Goal: Task Accomplishment & Management: Manage account settings

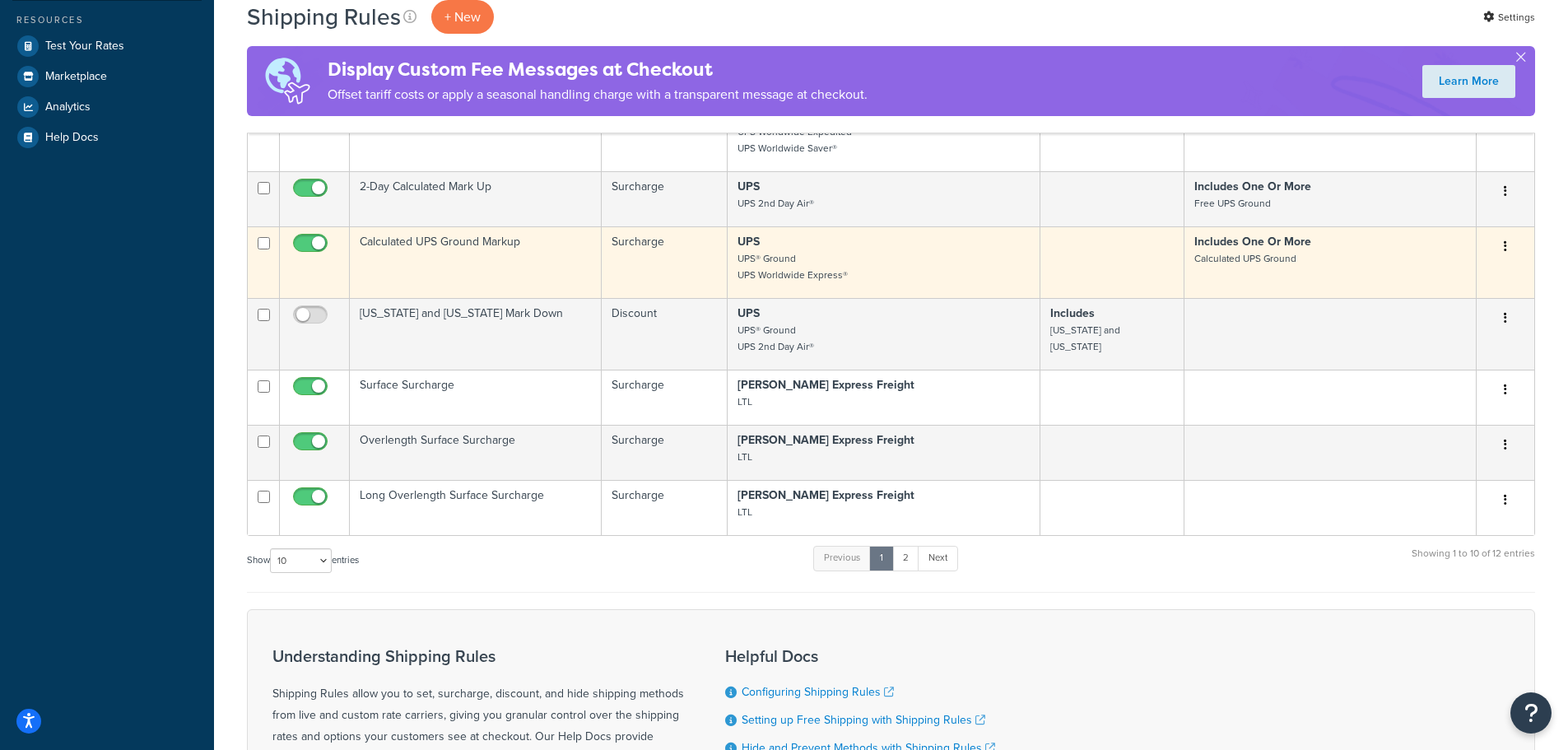
scroll to position [494, 0]
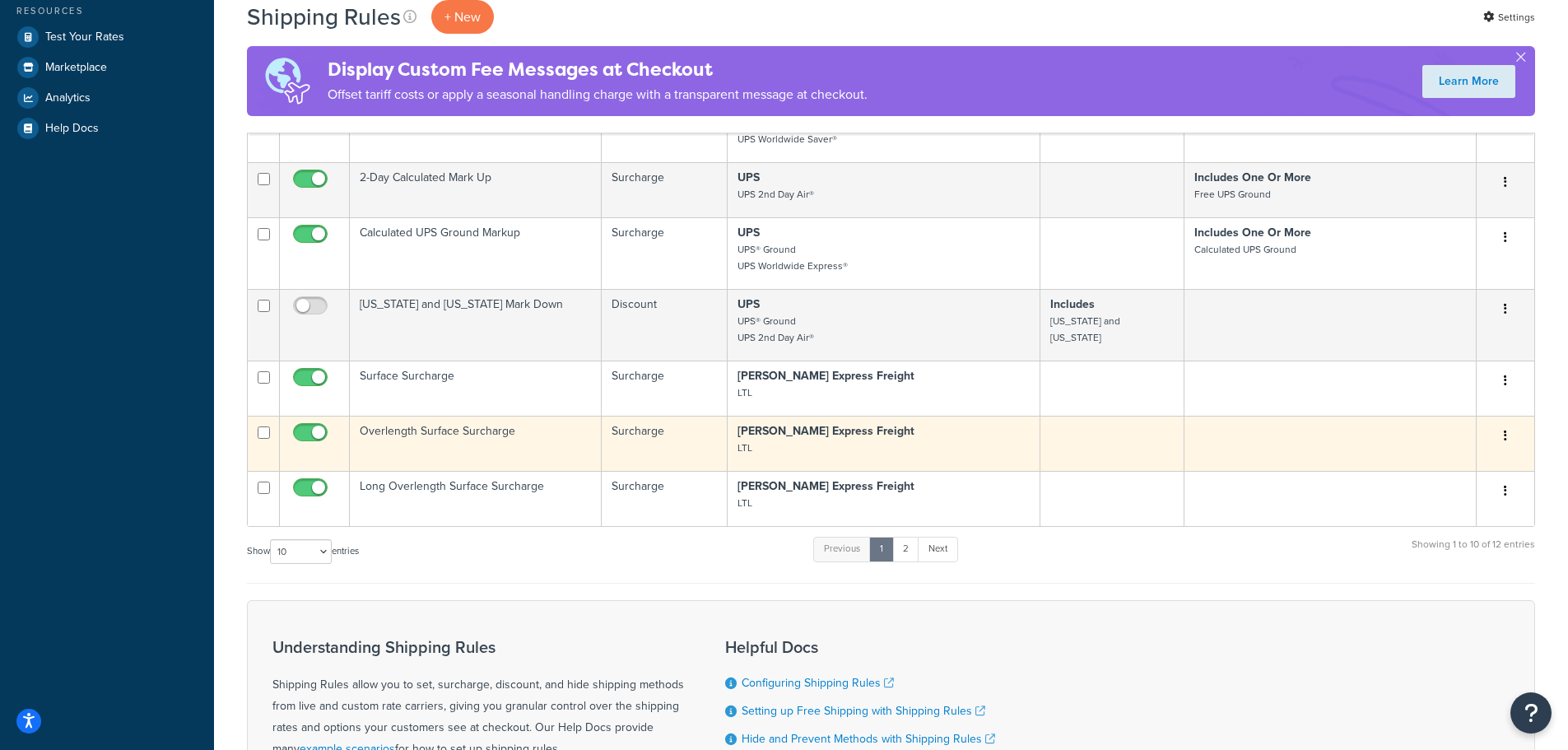
click at [1497, 431] on button "button" at bounding box center [1505, 436] width 23 height 27
click at [1454, 467] on link "Edit" at bounding box center [1451, 467] width 130 height 33
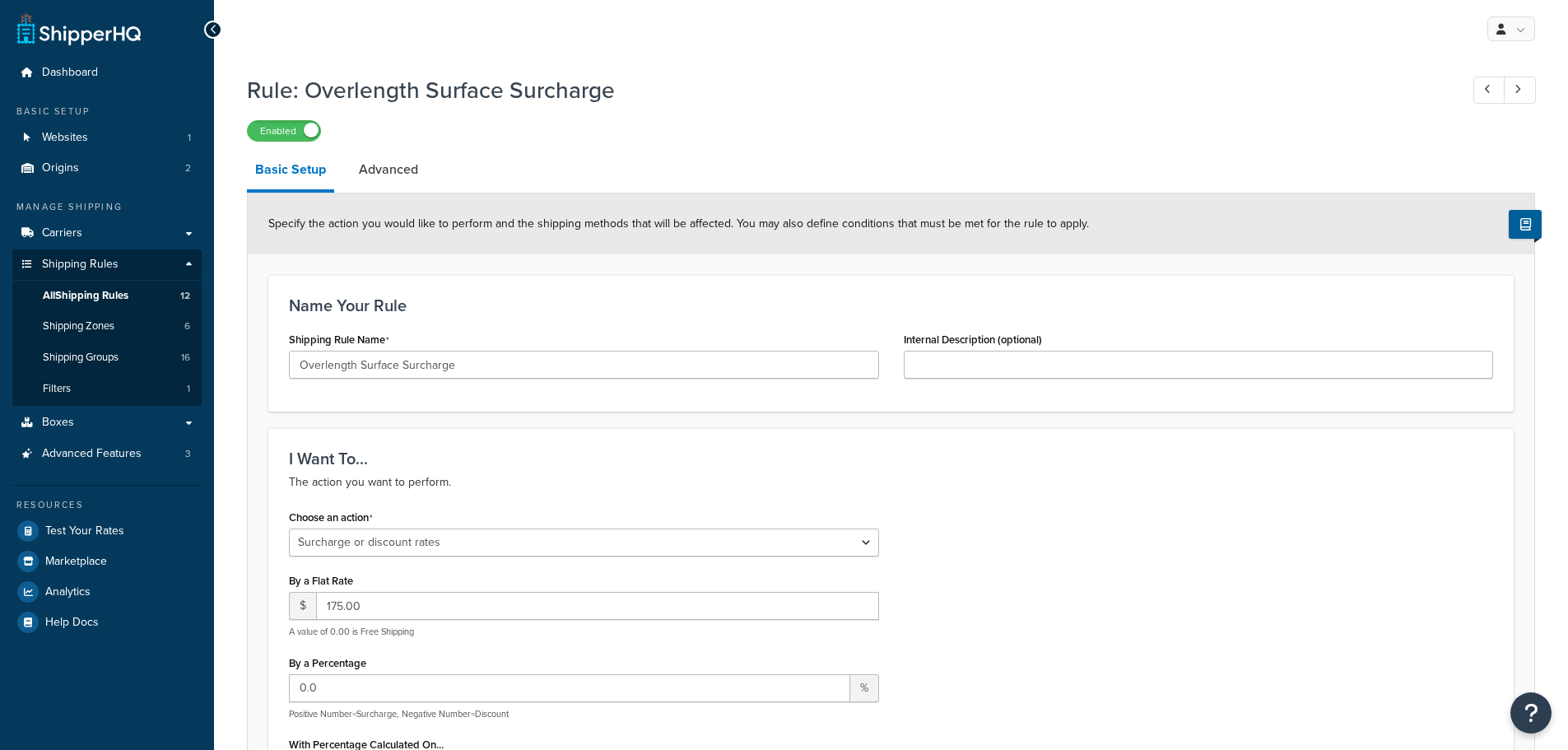
select select "SURCHARGE"
select select "ITEM"
click at [98, 293] on span "All Shipping Rules" at bounding box center [86, 296] width 86 height 14
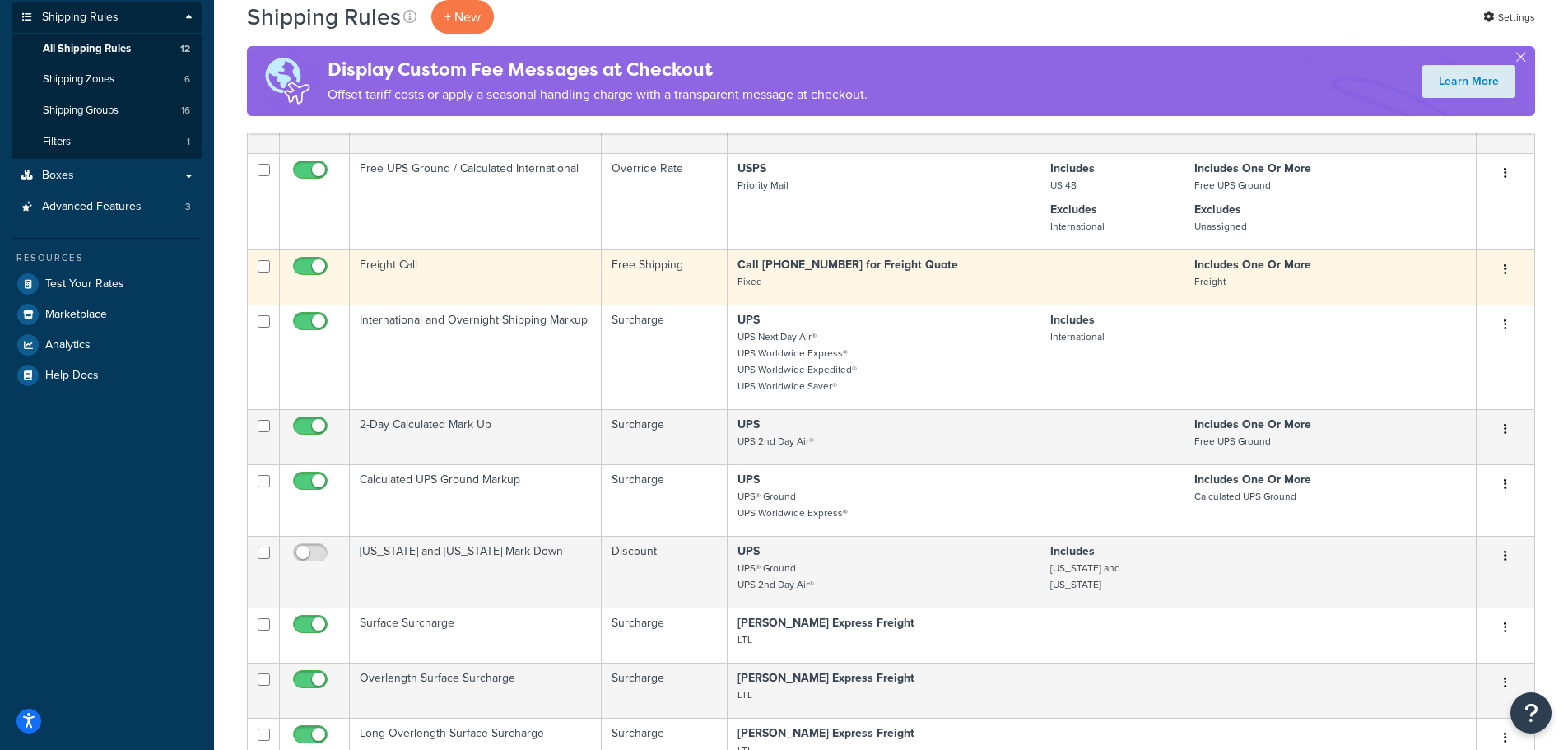
scroll to position [411, 0]
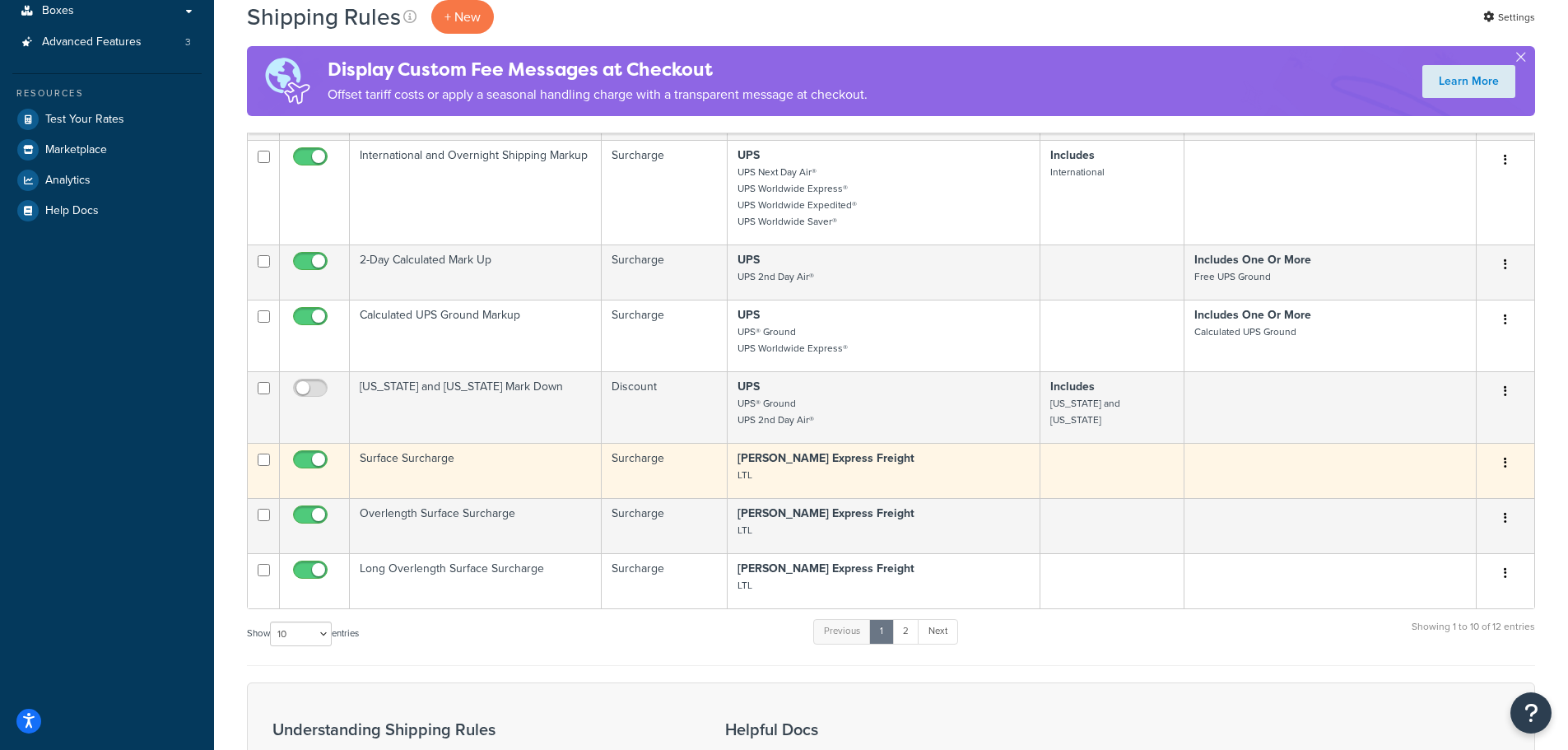
click at [1507, 462] on button "button" at bounding box center [1505, 464] width 23 height 27
click at [1459, 496] on link "Edit" at bounding box center [1451, 494] width 130 height 33
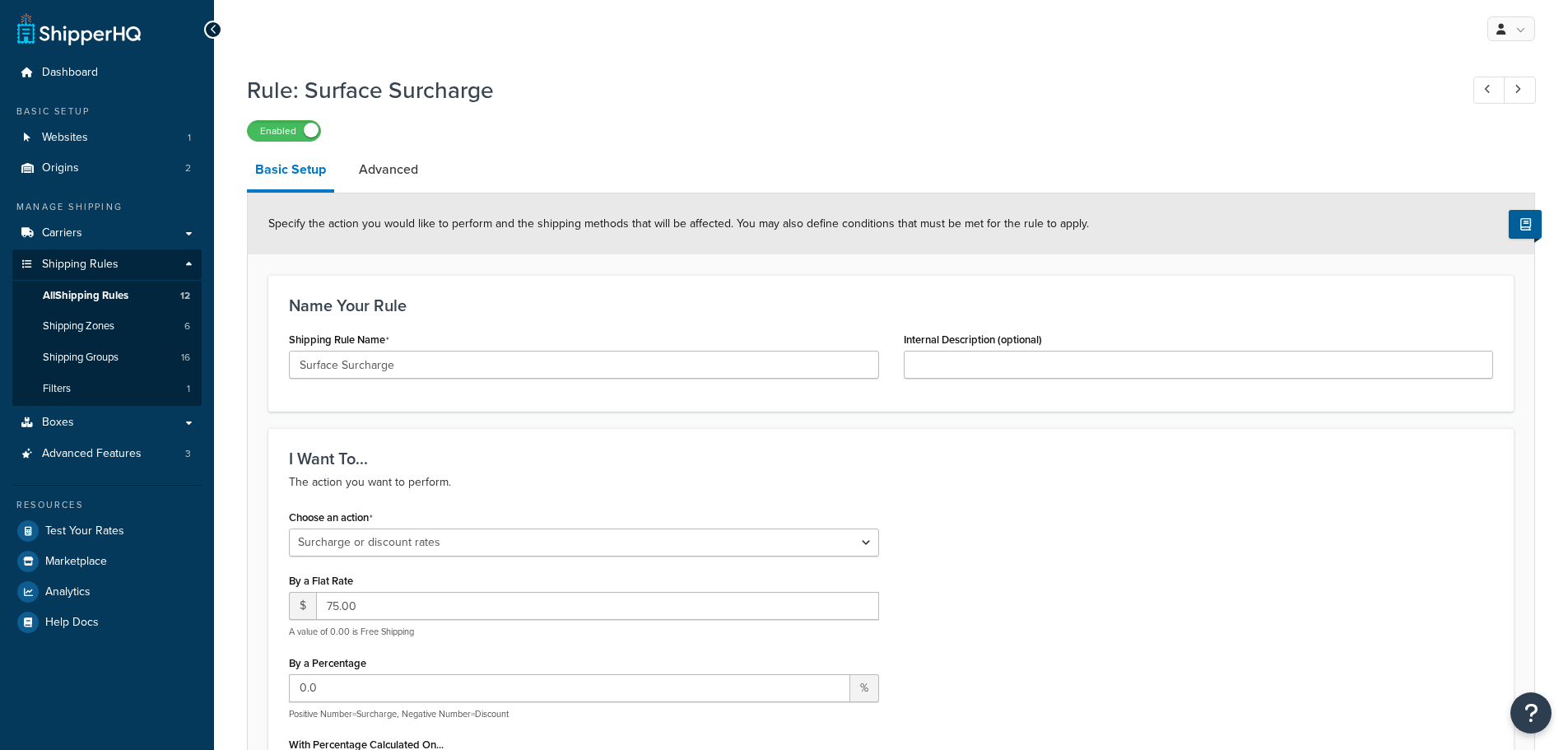
select select "SURCHARGE"
select select "ITEM"
click at [1514, 89] on icon at bounding box center [1517, 89] width 7 height 11
type input "Overlength Surface Surcharge"
type input "175.00"
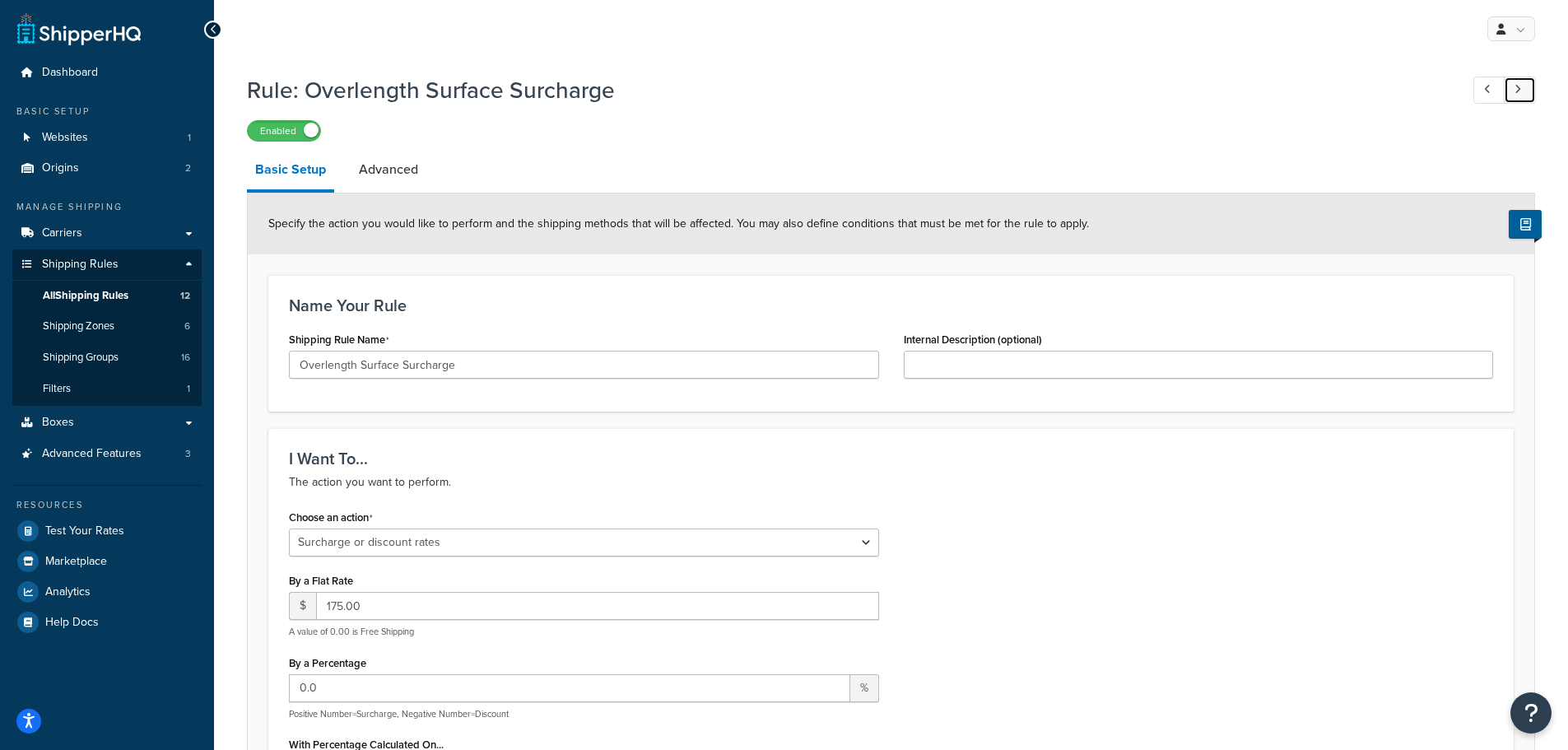
click at [1525, 87] on link at bounding box center [1520, 90] width 33 height 27
type input "Long Overlength Surface Surcharge"
type input "250.00"
select select "SHIPPING_GROUP"
click at [95, 295] on span "All Shipping Rules" at bounding box center [86, 296] width 86 height 14
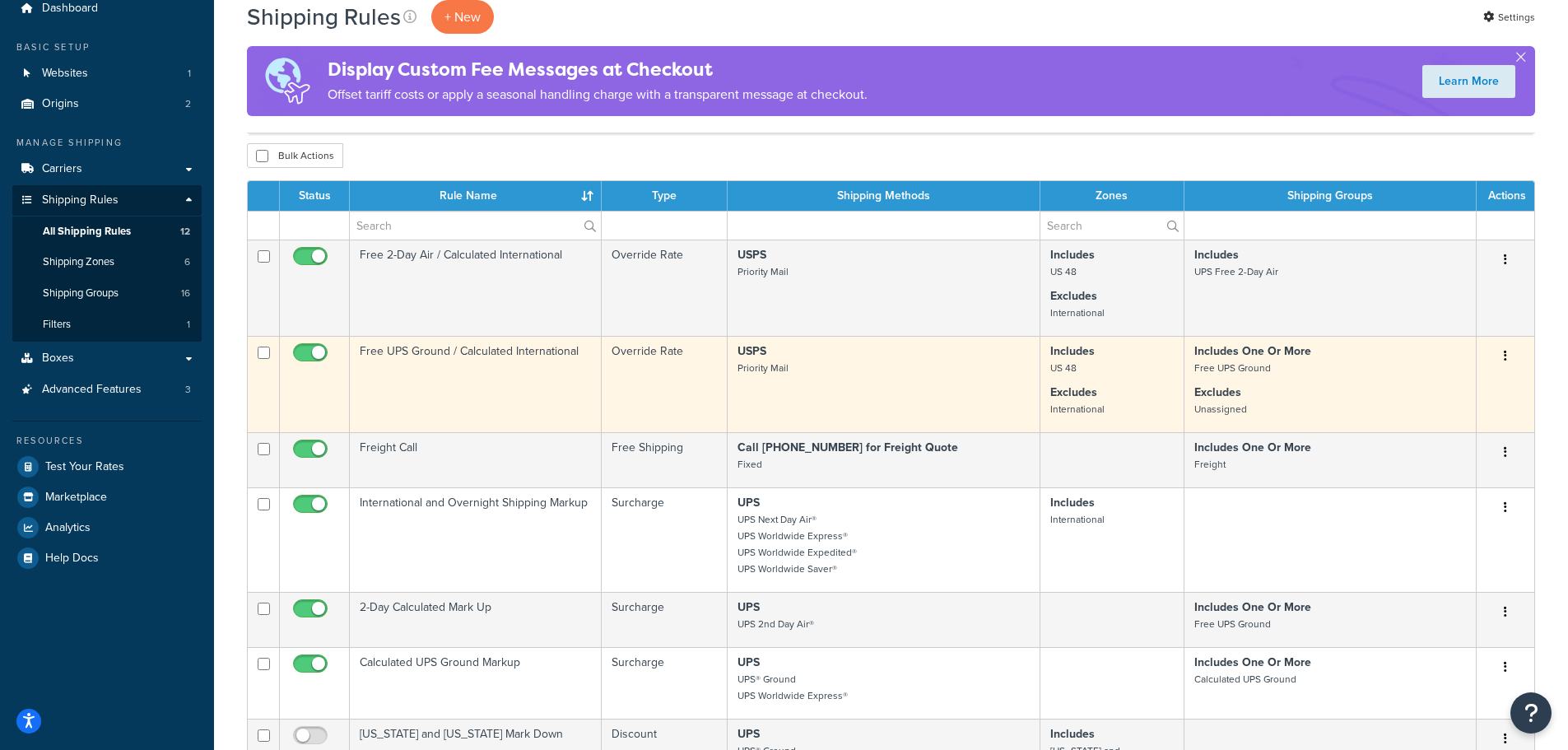
scroll to position [82, 0]
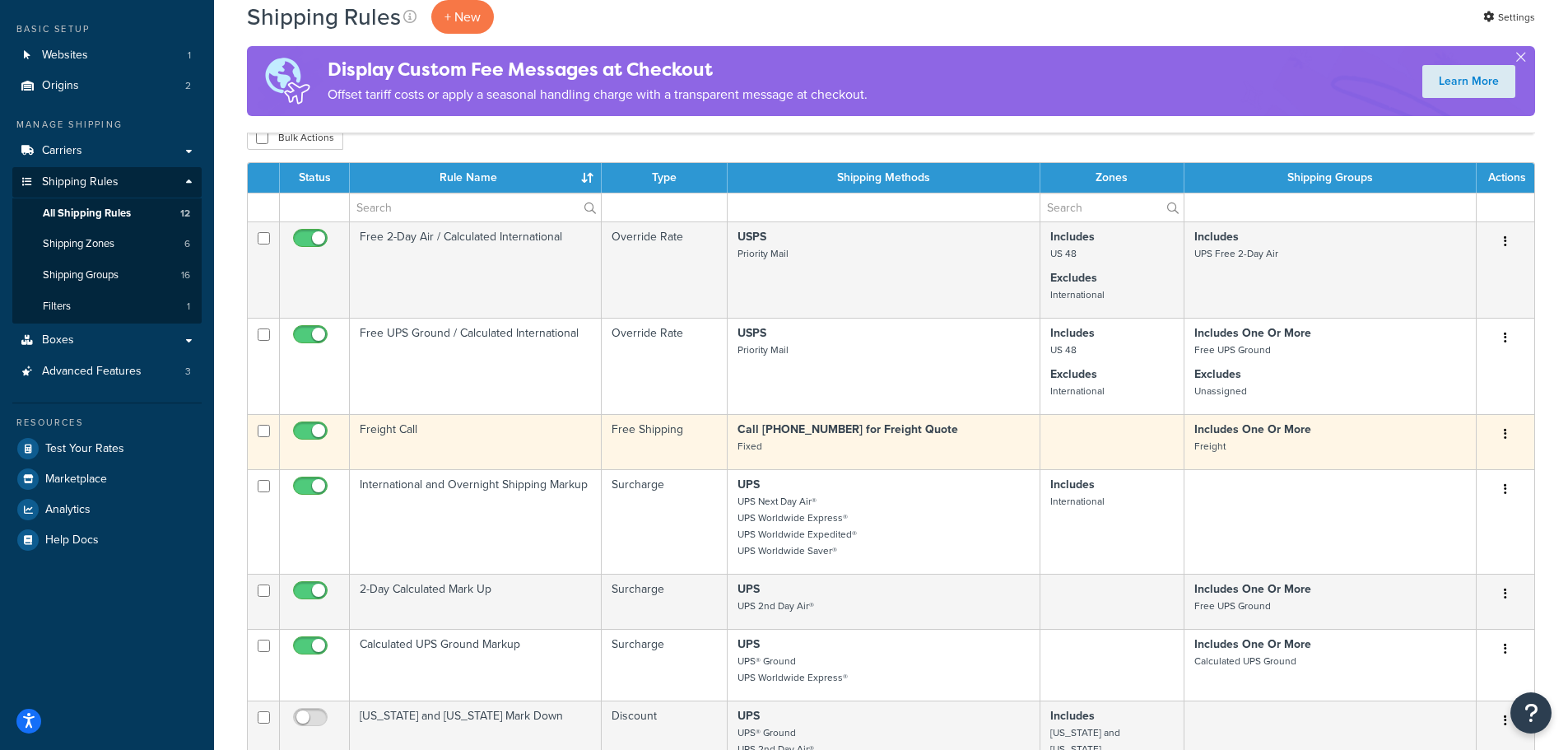
click at [1505, 430] on icon "button" at bounding box center [1505, 434] width 3 height 11
click at [1452, 467] on link "Edit" at bounding box center [1451, 465] width 130 height 33
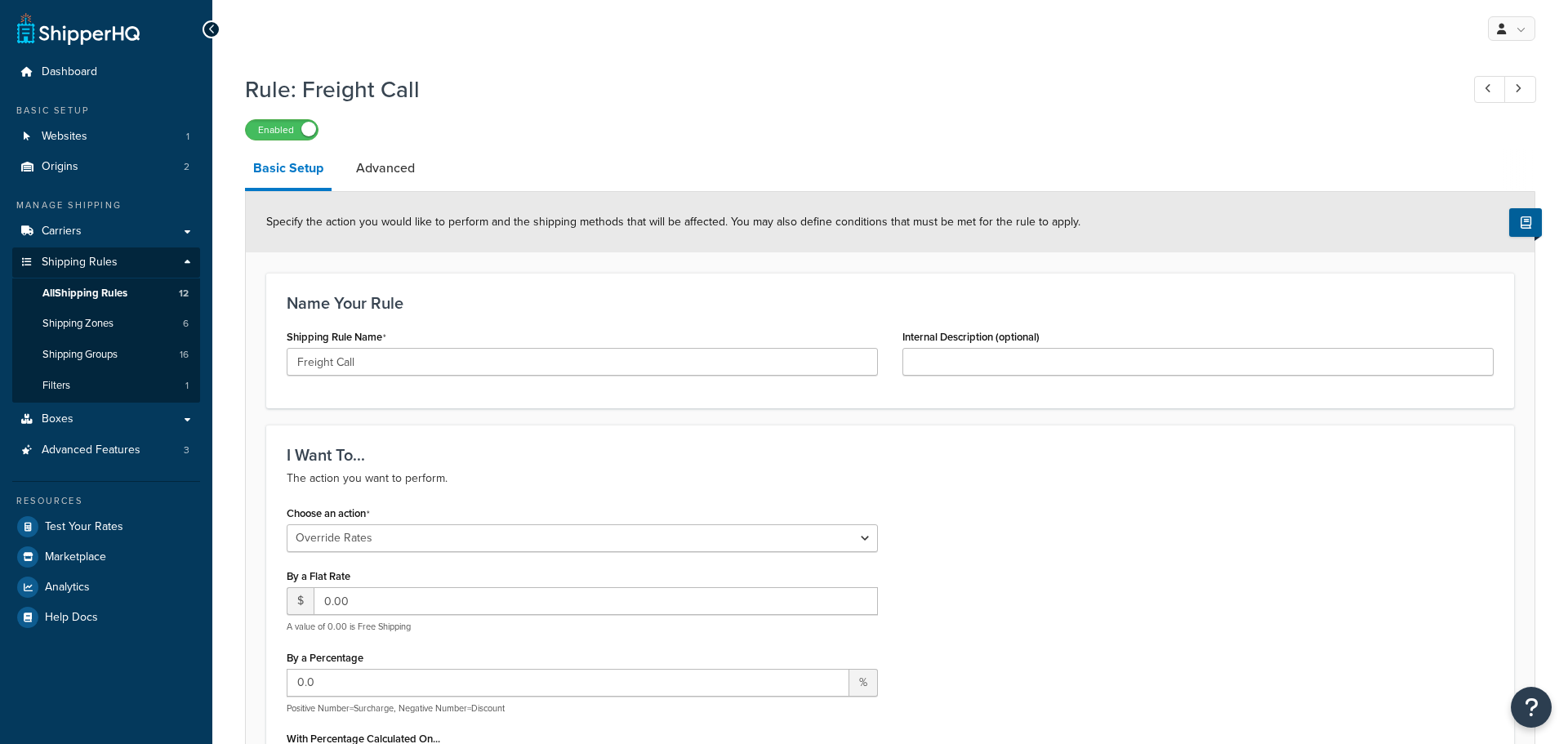
select select "OVERRIDE"
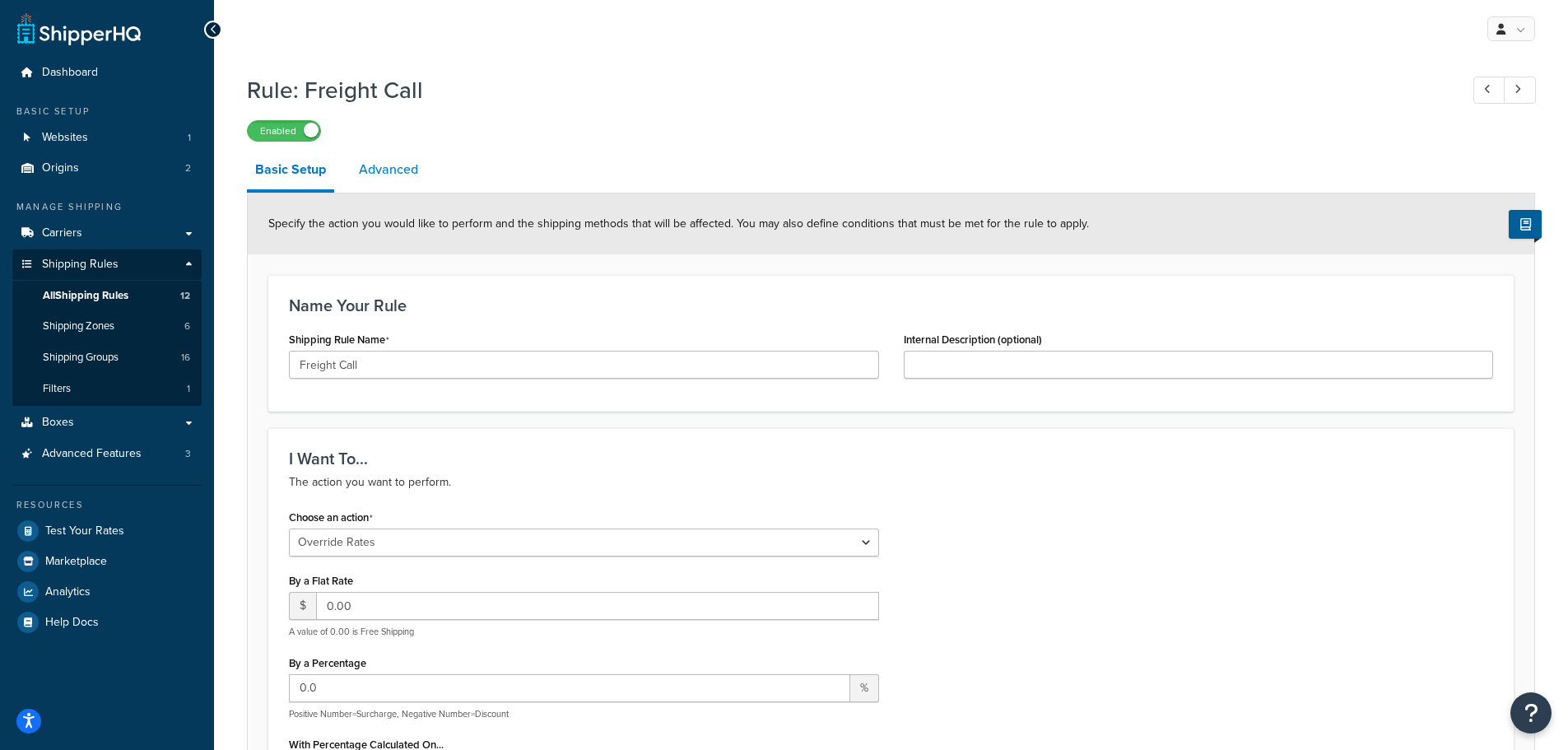
click at [376, 163] on link "Advanced" at bounding box center [388, 169] width 76 height 39
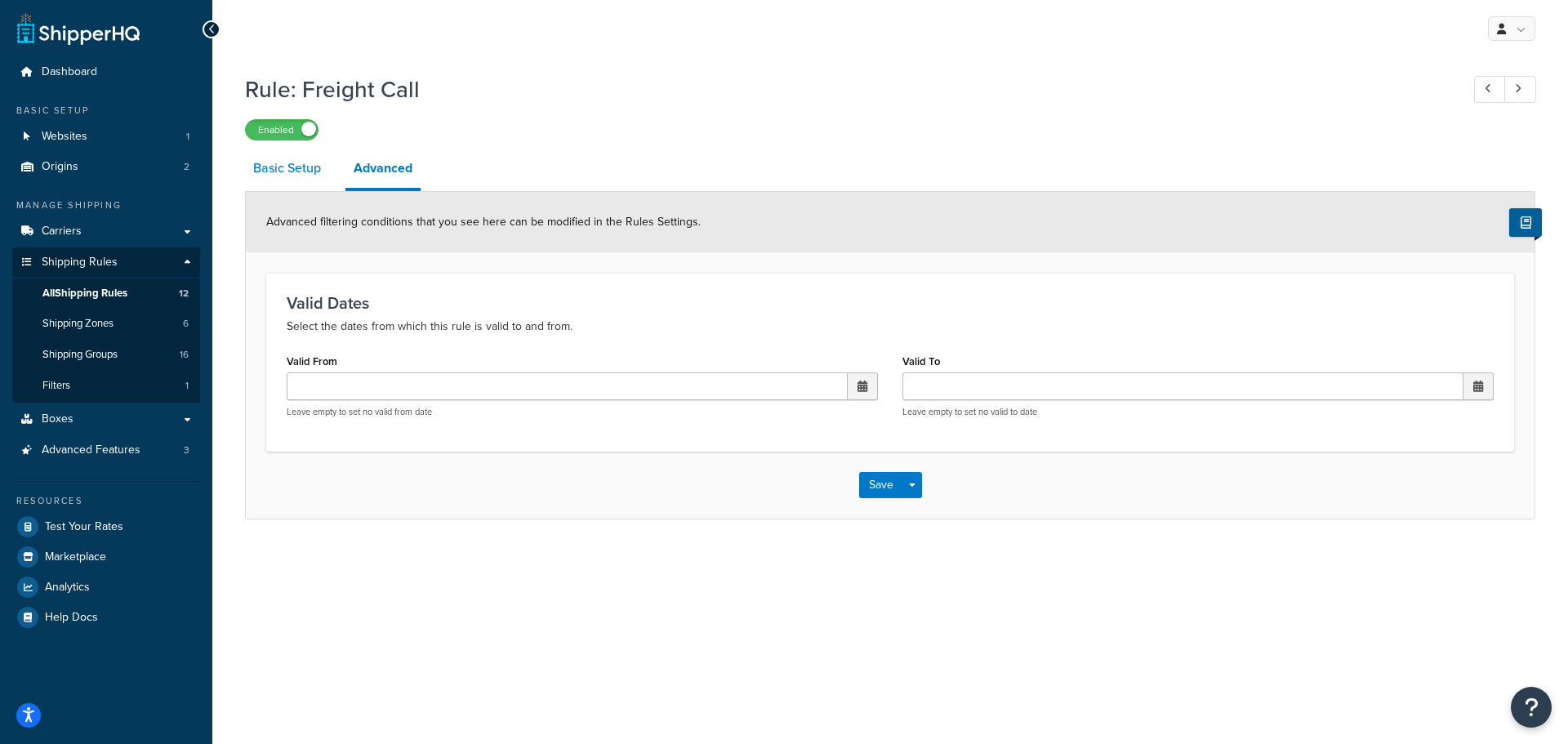
click at [285, 167] on link "Basic Setup" at bounding box center [286, 168] width 84 height 39
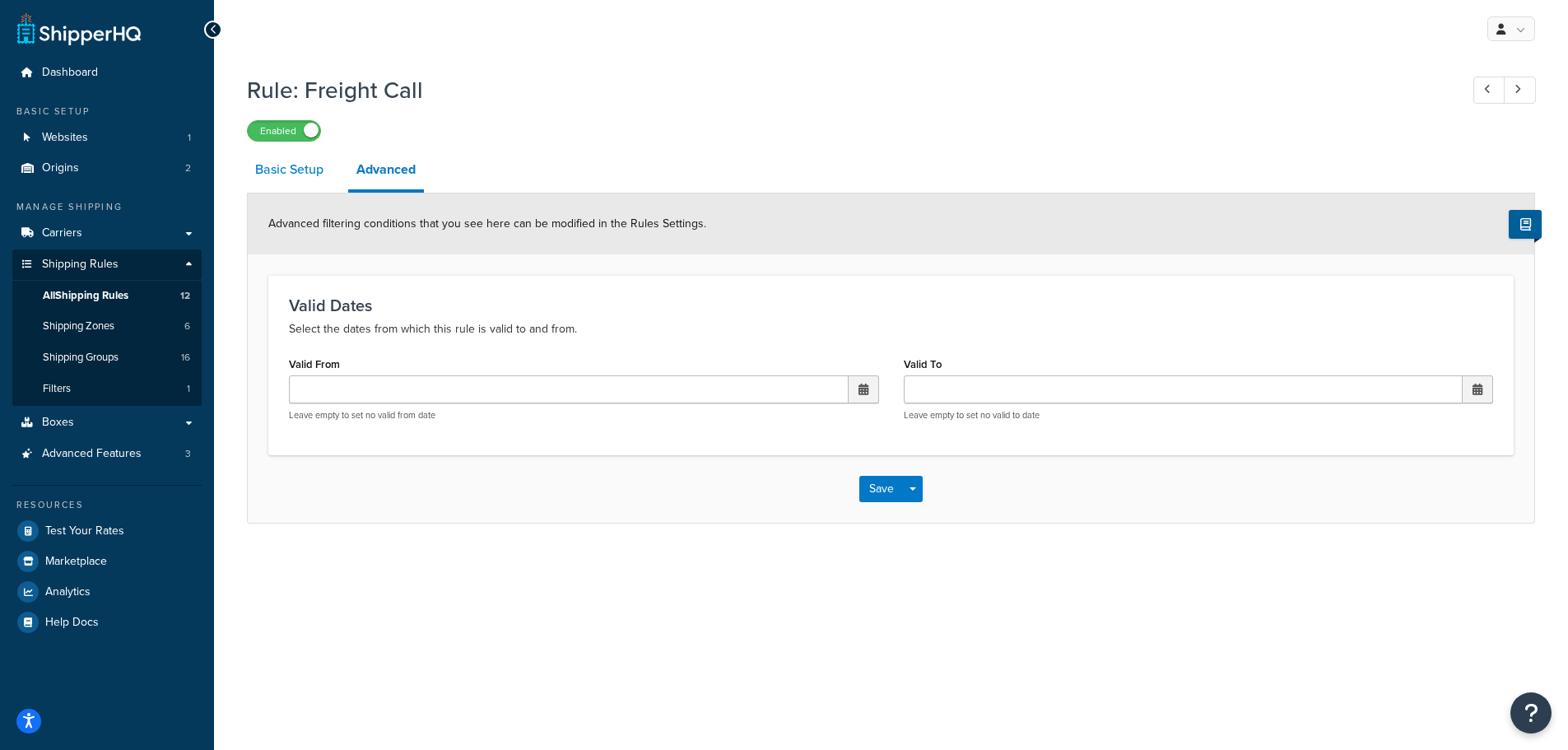
select select "OVERRIDE"
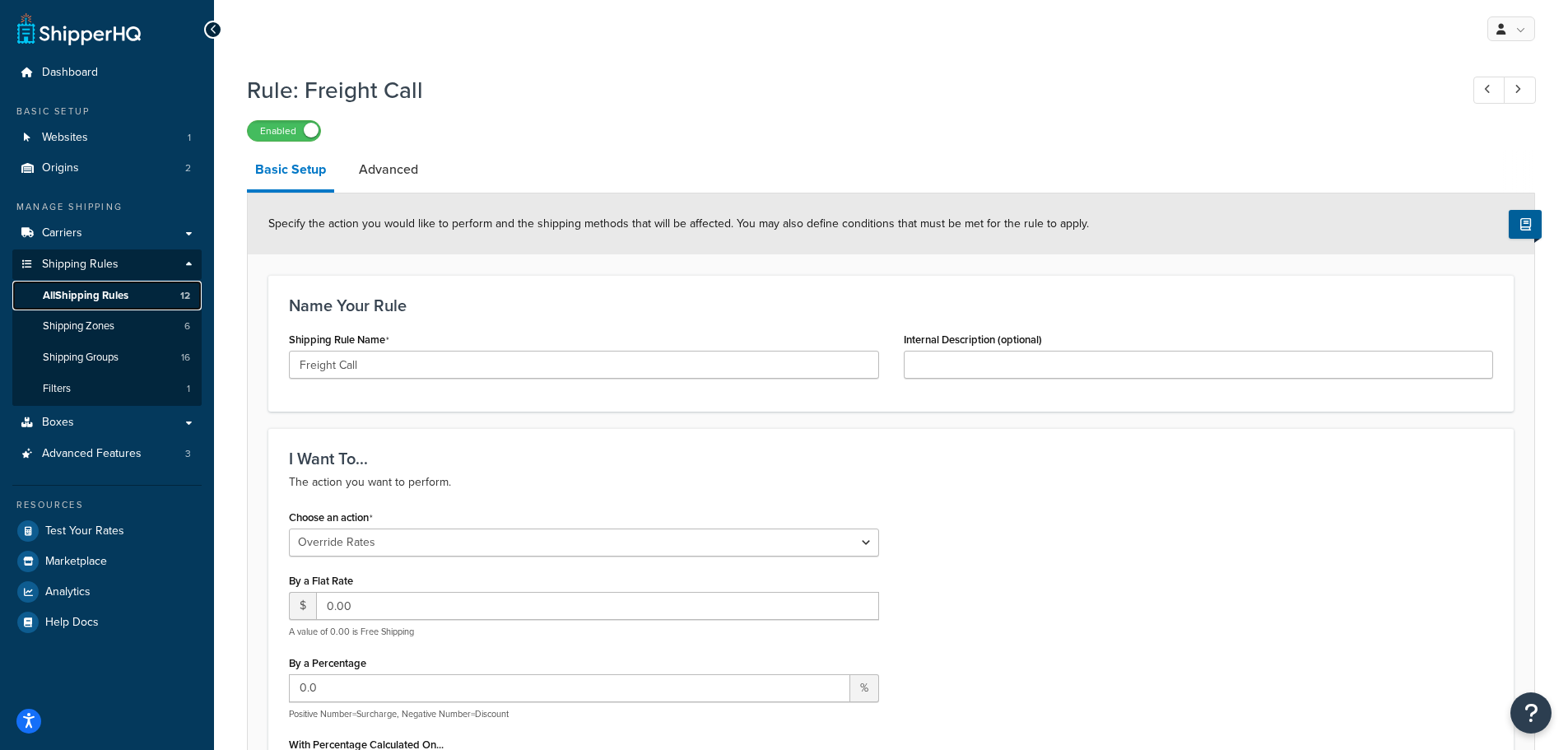
click at [113, 298] on span "All Shipping Rules" at bounding box center [86, 296] width 86 height 14
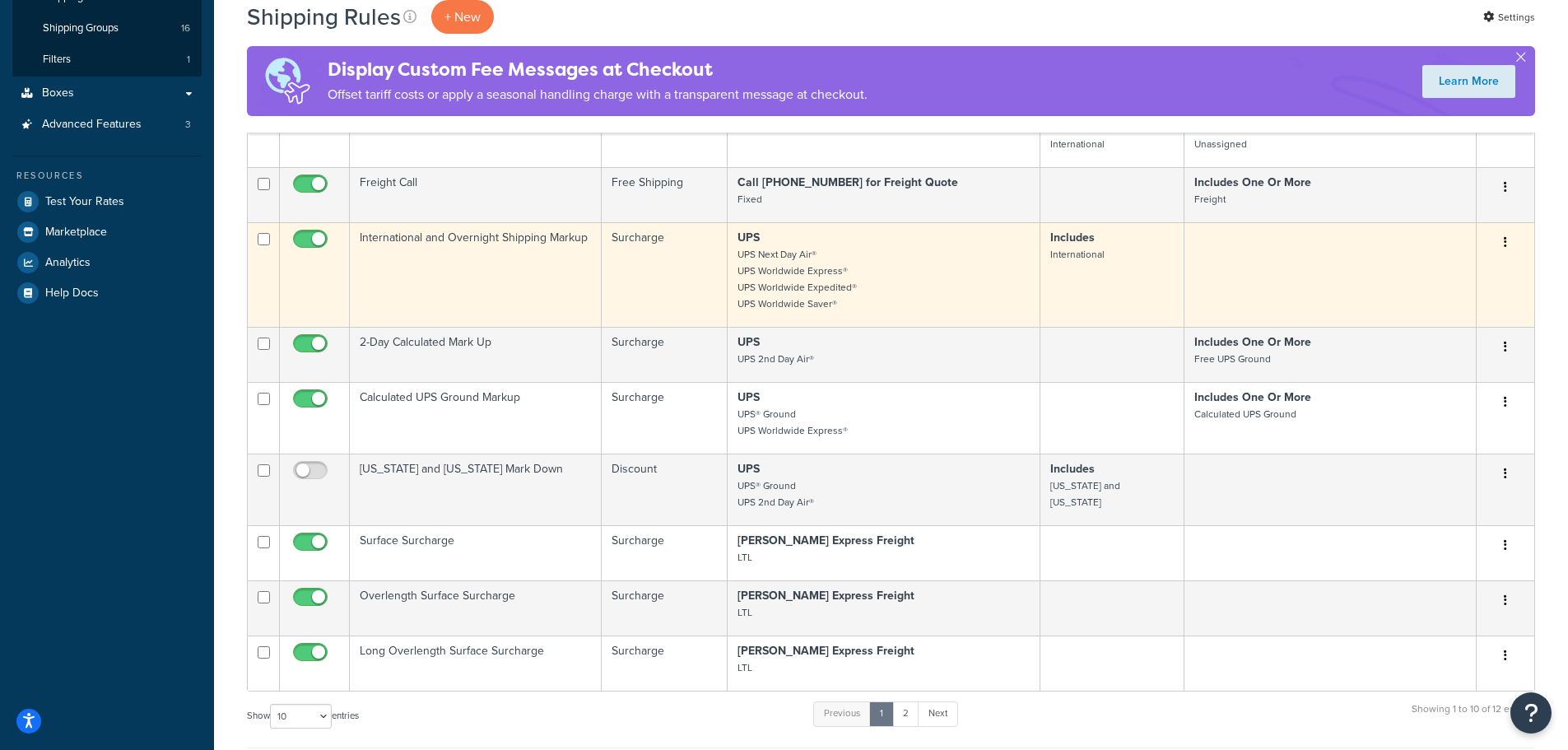
scroll to position [411, 0]
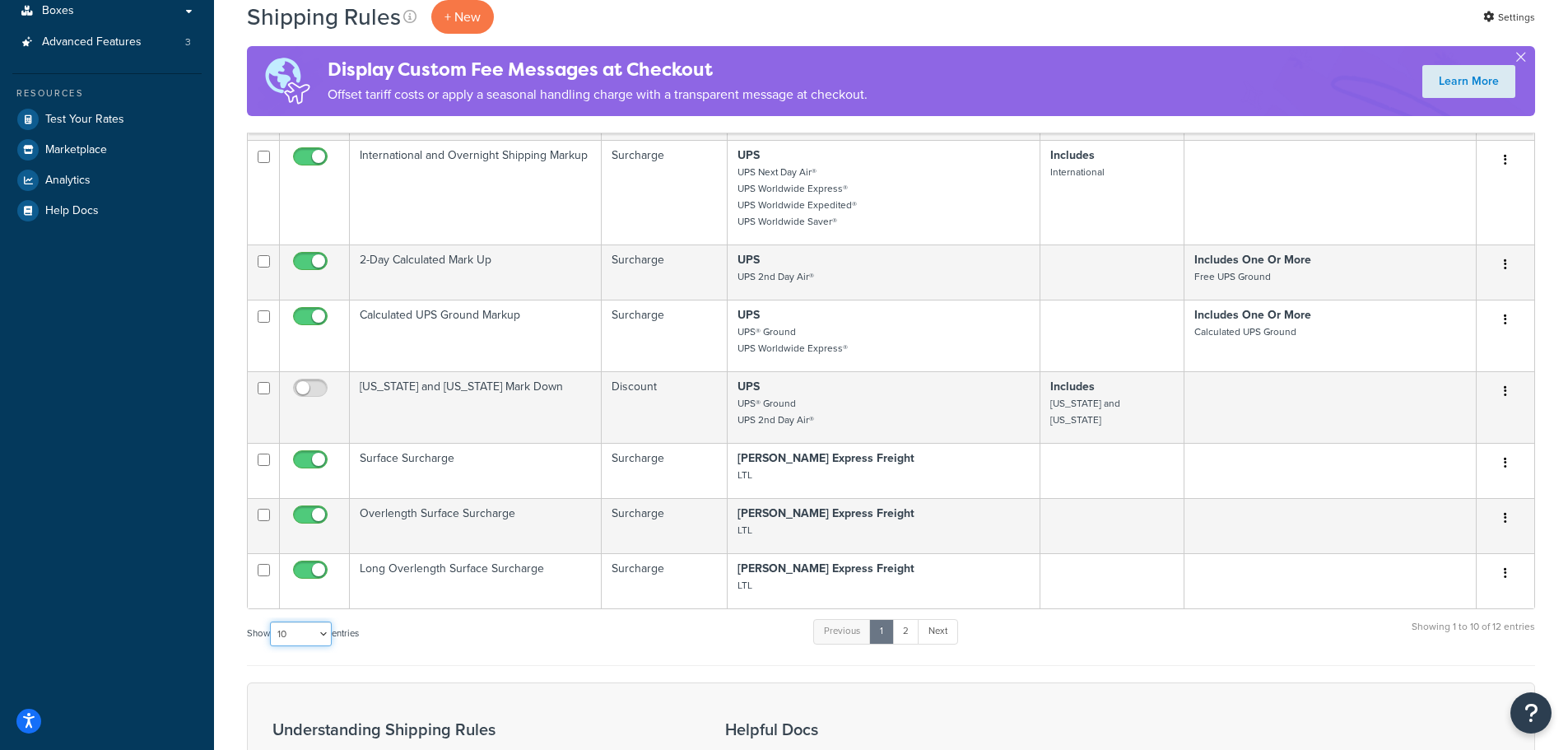
click at [322, 634] on select "10 15 25 50 100 1000" at bounding box center [300, 634] width 62 height 25
select select "25"
click at [272, 623] on select "10 15 25 50 100 1000" at bounding box center [300, 634] width 62 height 25
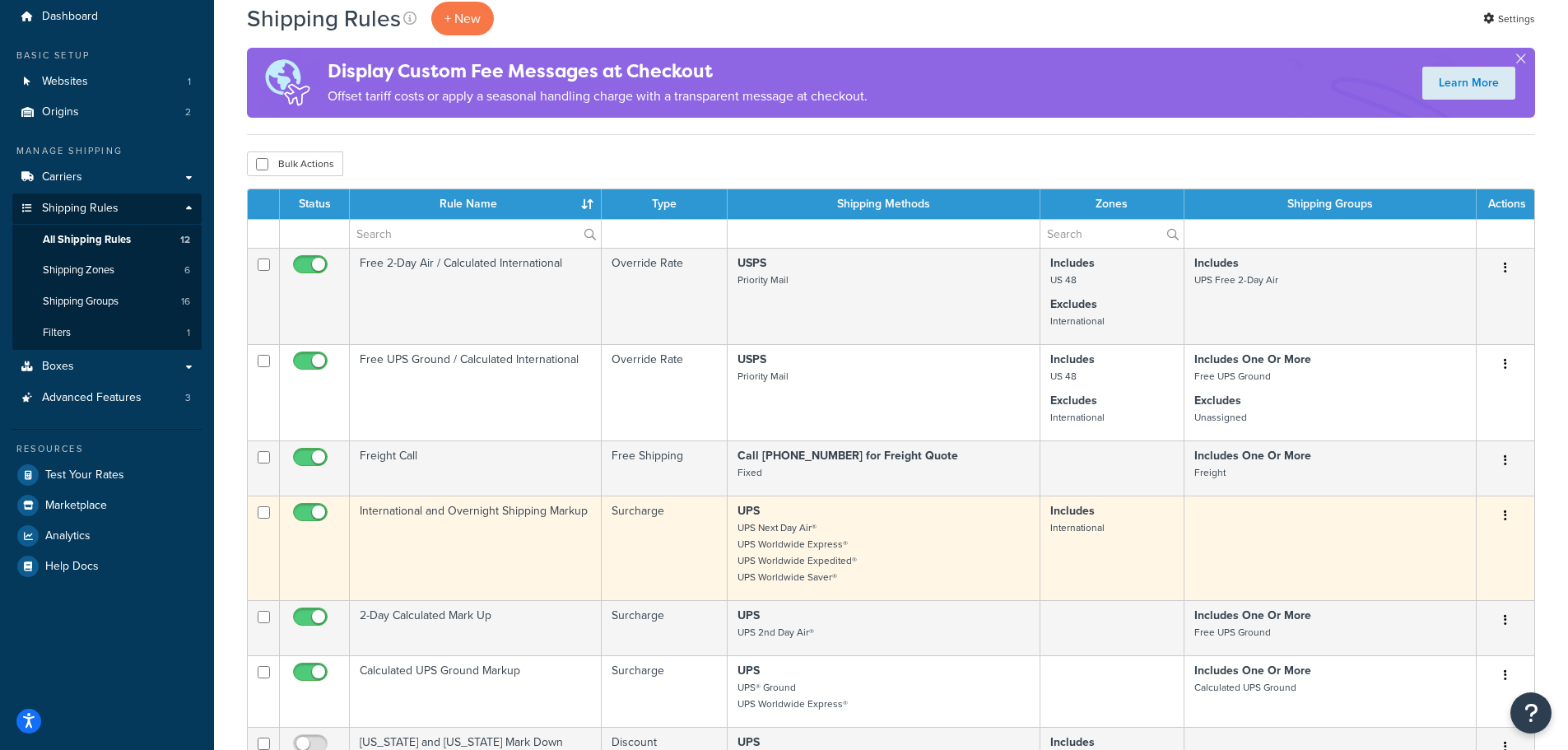
scroll to position [165, 0]
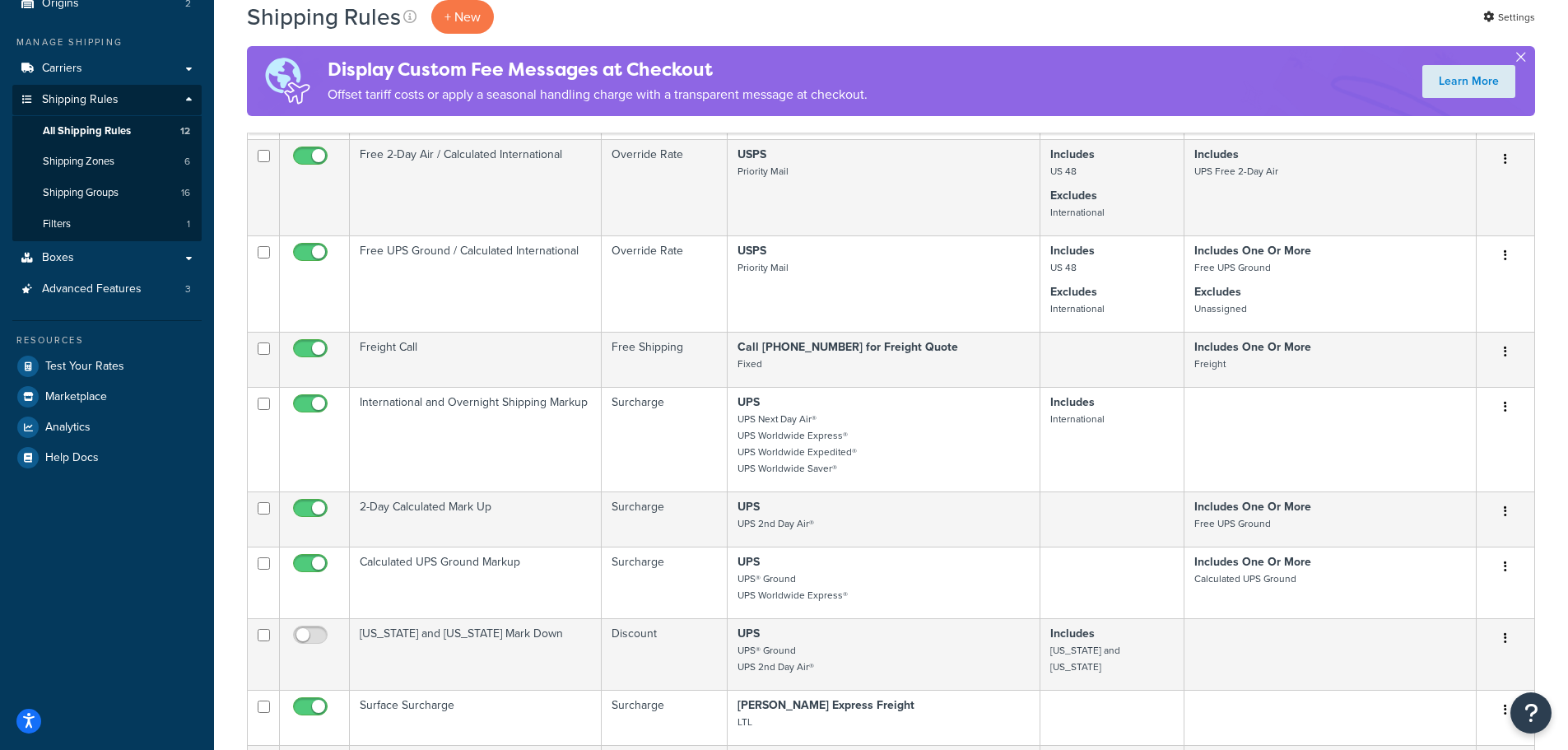
click at [1518, 58] on button "button" at bounding box center [1520, 60] width 4 height 4
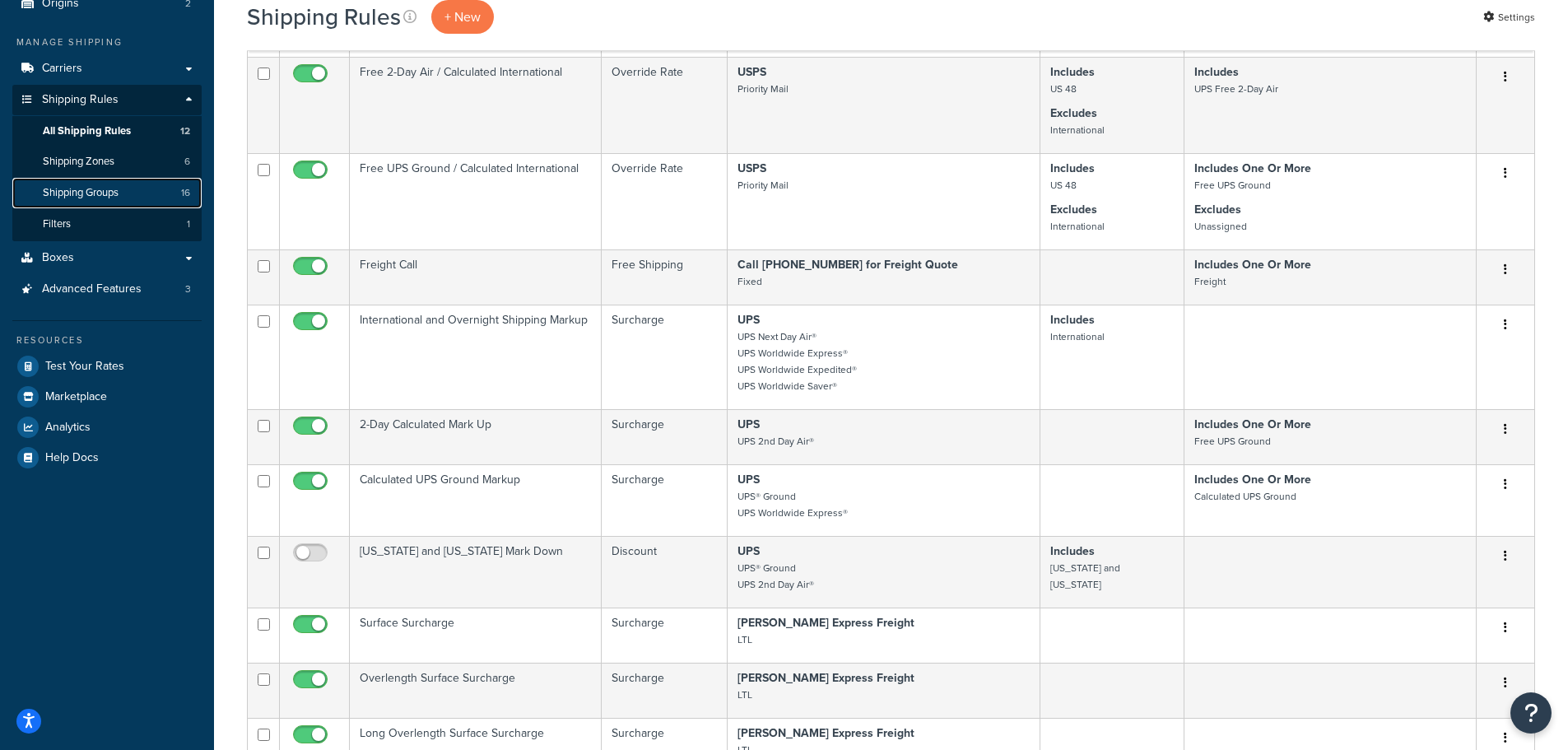
click at [95, 193] on span "Shipping Groups" at bounding box center [80, 193] width 76 height 14
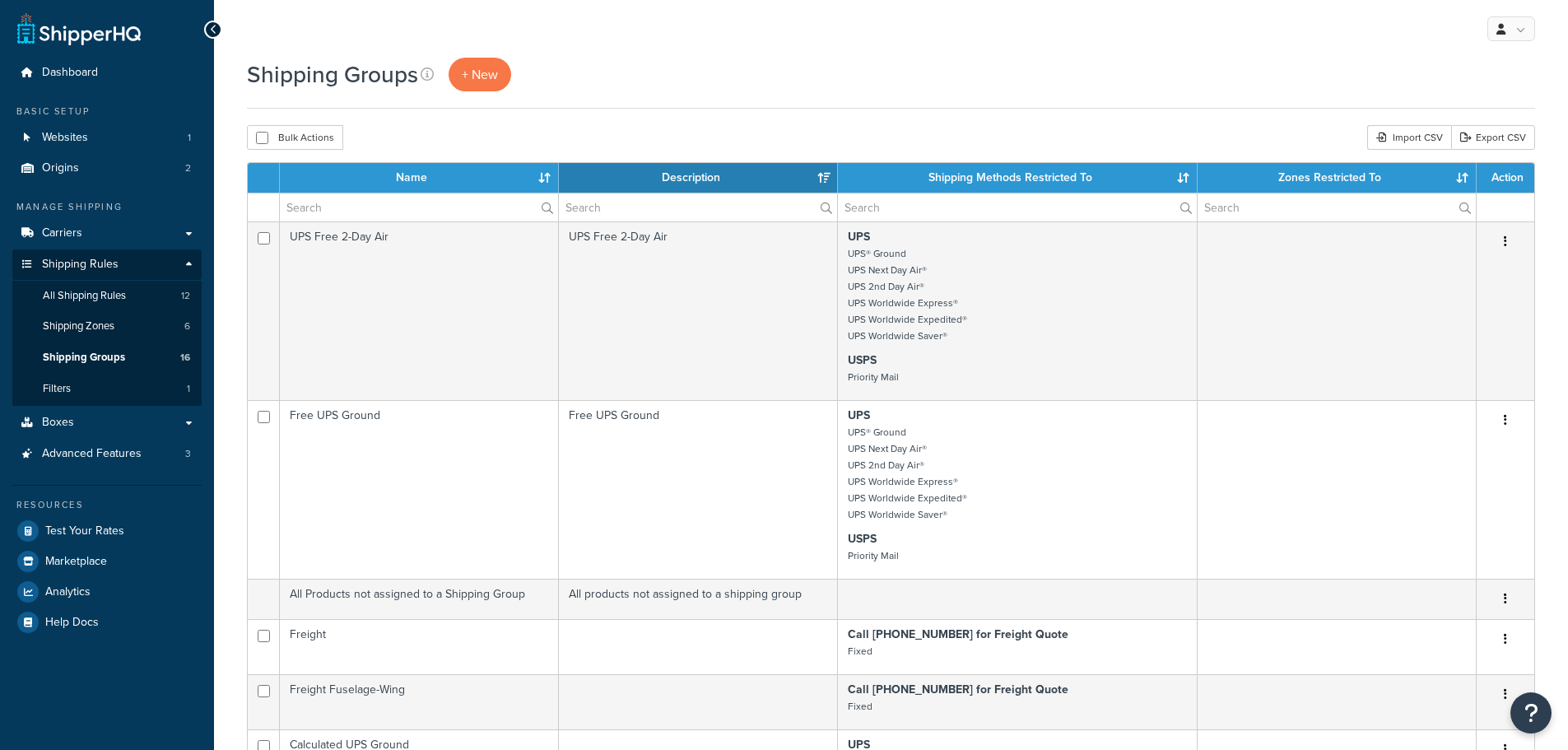
select select "15"
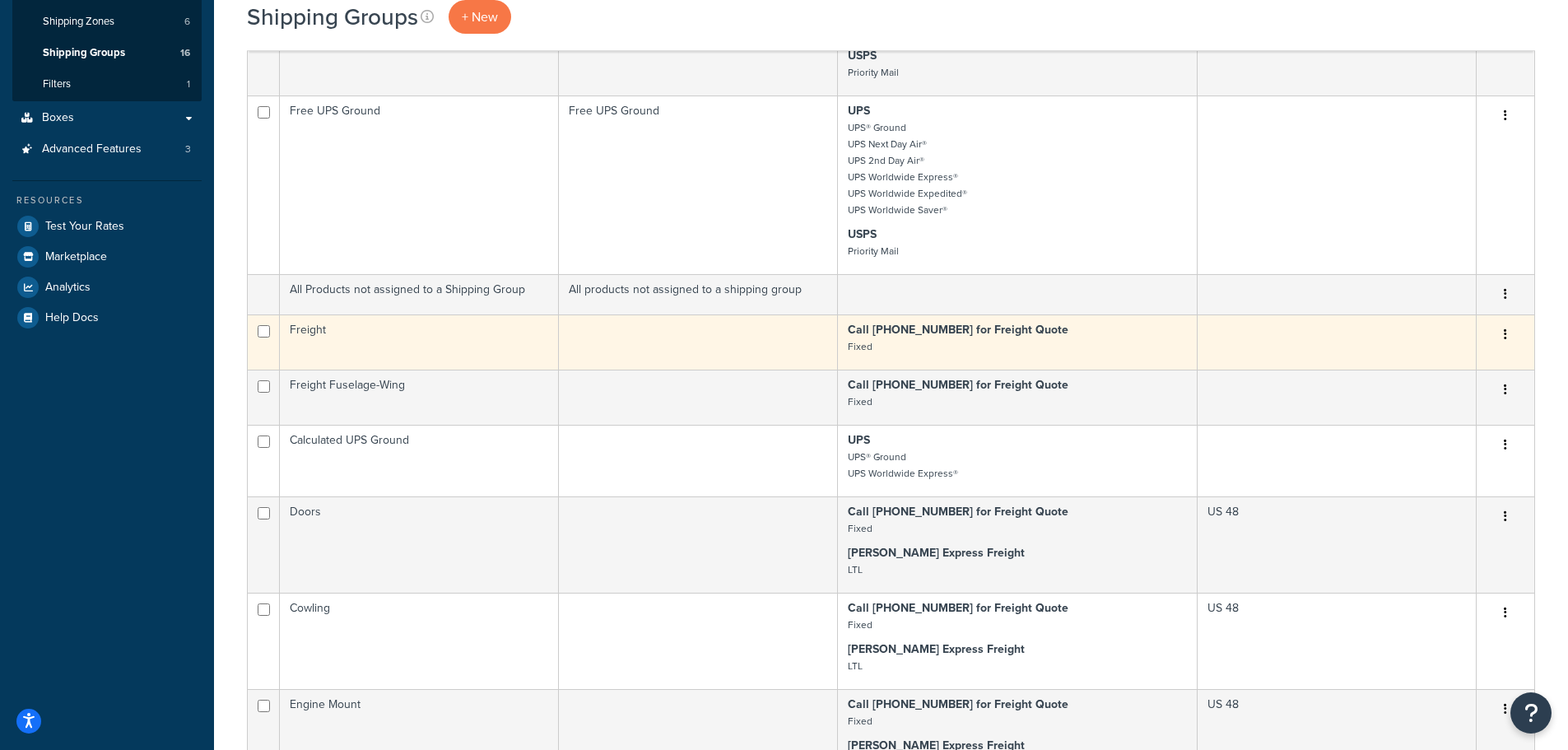
scroll to position [329, 0]
